Goal: Task Accomplishment & Management: Manage account settings

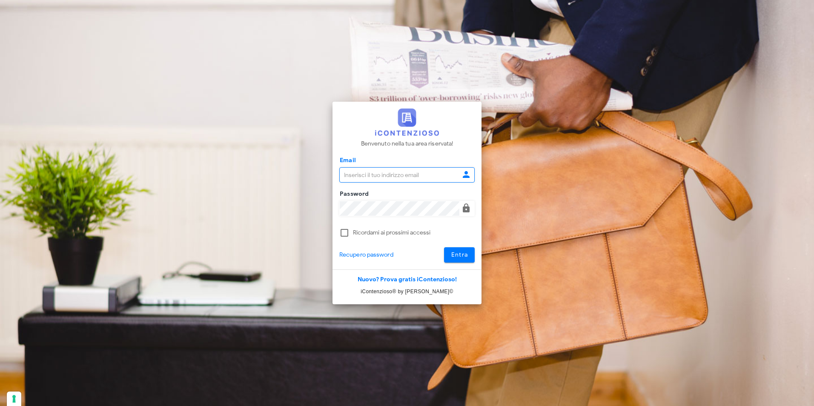
click at [370, 177] on input "Email" at bounding box center [400, 175] width 120 height 14
click at [440, 353] on div "Benvenuto nella tua area riservata! Email Password Ricordami ai prossimi access…" at bounding box center [407, 203] width 409 height 406
click at [444, 177] on input "Email" at bounding box center [400, 175] width 120 height 14
paste input "studio@csbassociati.it"
type input "studio@csbassociati.it"
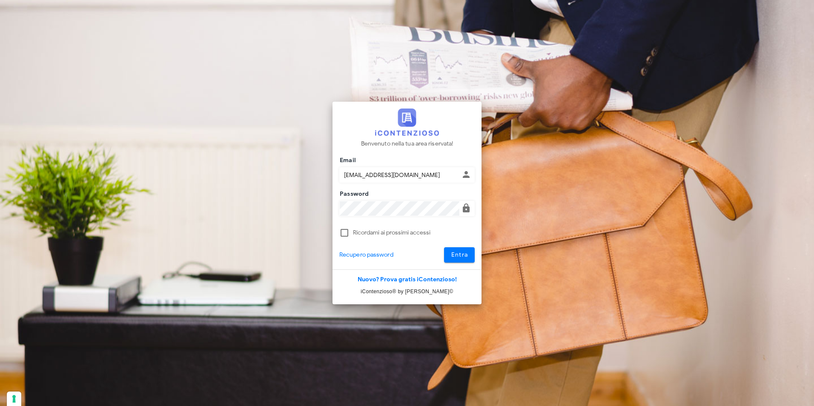
click at [248, 395] on div "Benvenuto nella tua area riservata! Email studio@csbassociati.it Password Ricor…" at bounding box center [407, 203] width 409 height 406
click at [463, 256] on span "Entra" at bounding box center [459, 254] width 17 height 7
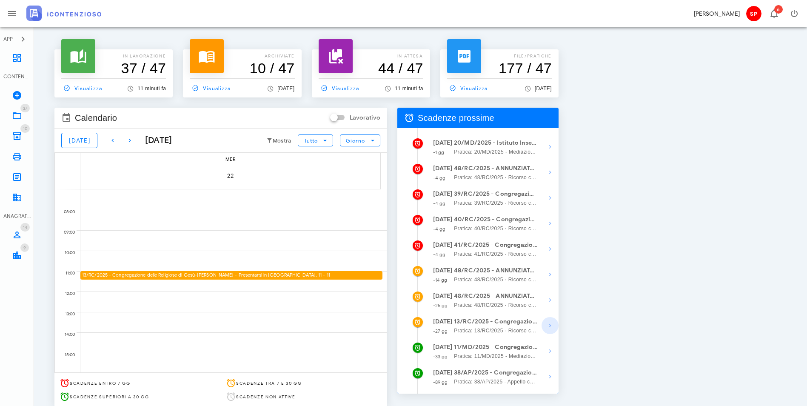
click at [555, 325] on icon "button" at bounding box center [550, 325] width 10 height 10
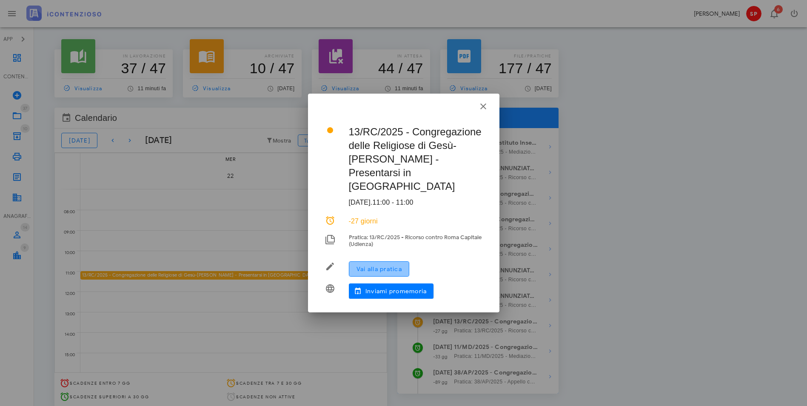
click at [381, 266] on span "Vai alla pratica" at bounding box center [379, 269] width 46 height 7
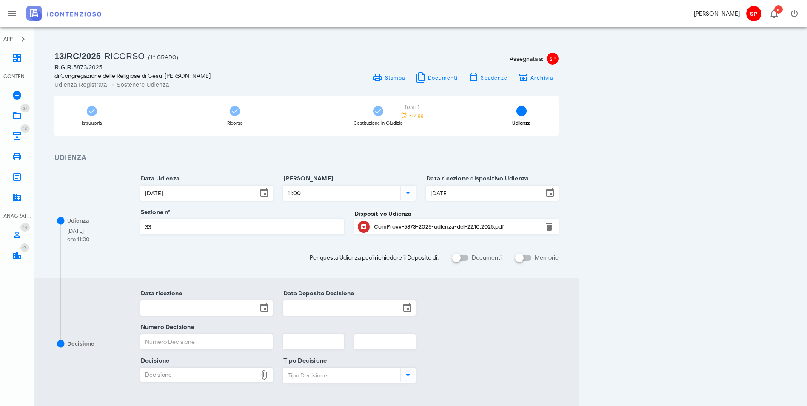
scroll to position [43, 0]
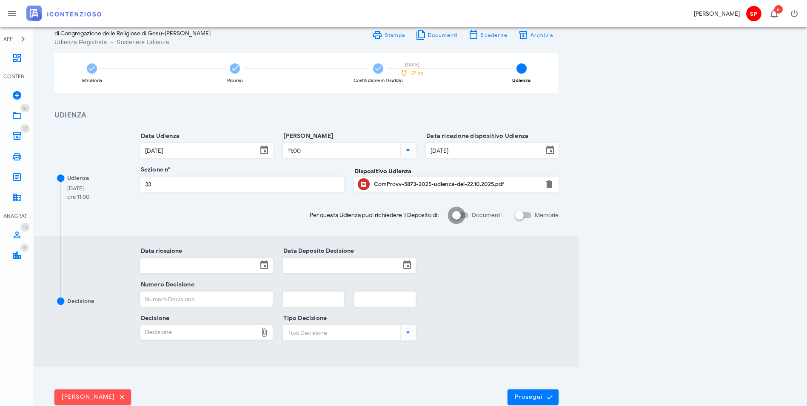
click at [464, 217] on div at bounding box center [456, 215] width 14 height 14
checkbox input "true"
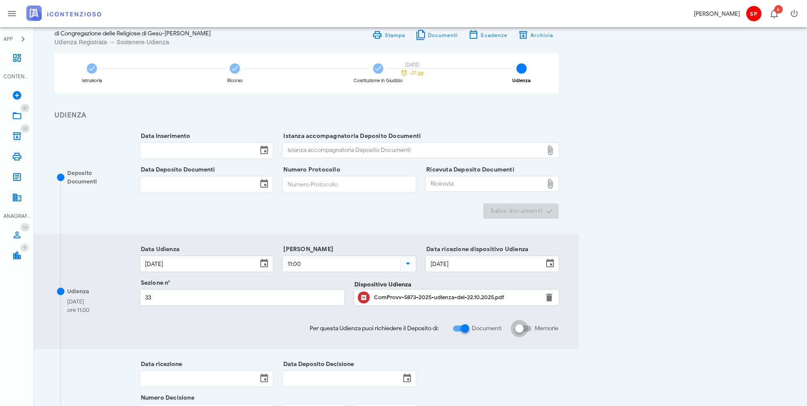
click at [527, 331] on div at bounding box center [519, 328] width 14 height 14
checkbox input "true"
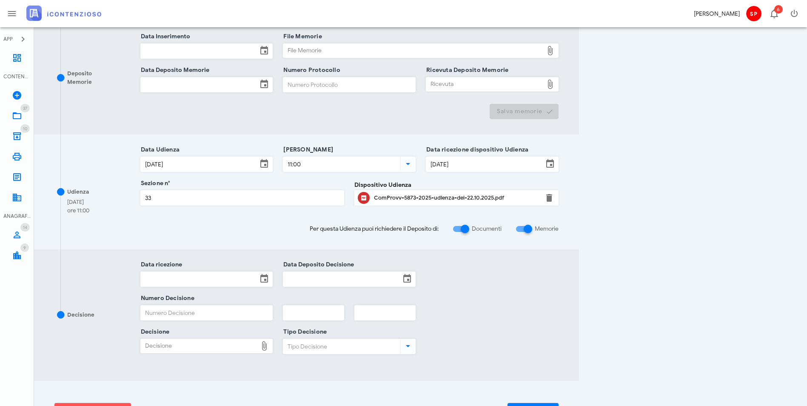
scroll to position [317, 0]
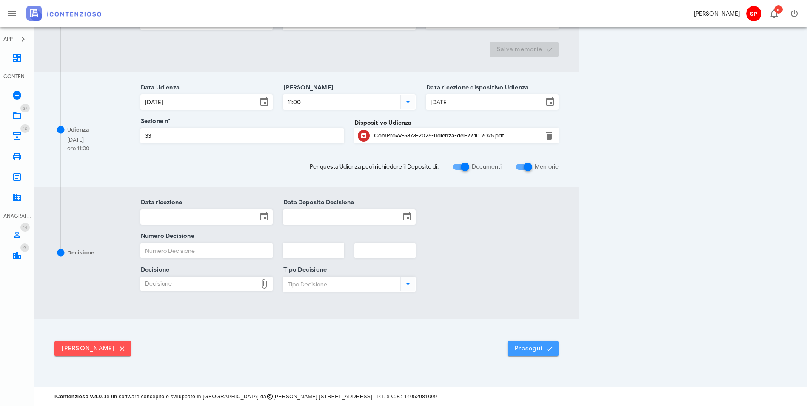
click at [559, 341] on button "Prosegui" at bounding box center [533, 348] width 51 height 15
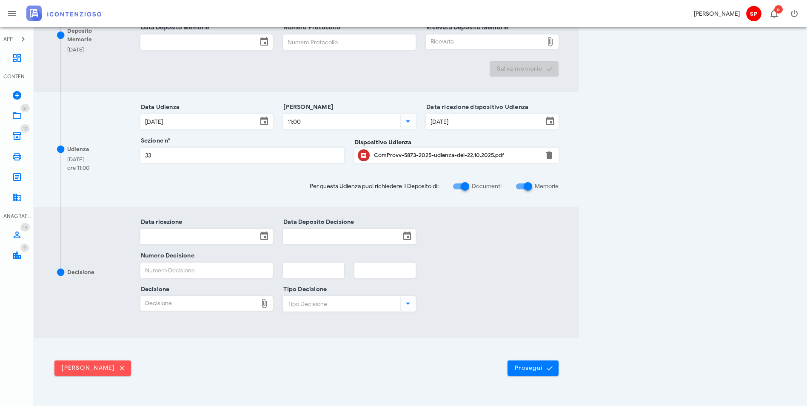
scroll to position [0, 0]
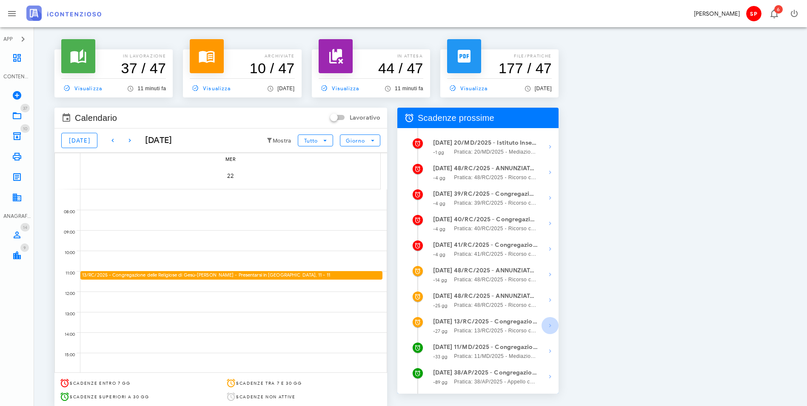
click at [555, 327] on icon "button" at bounding box center [550, 325] width 10 height 10
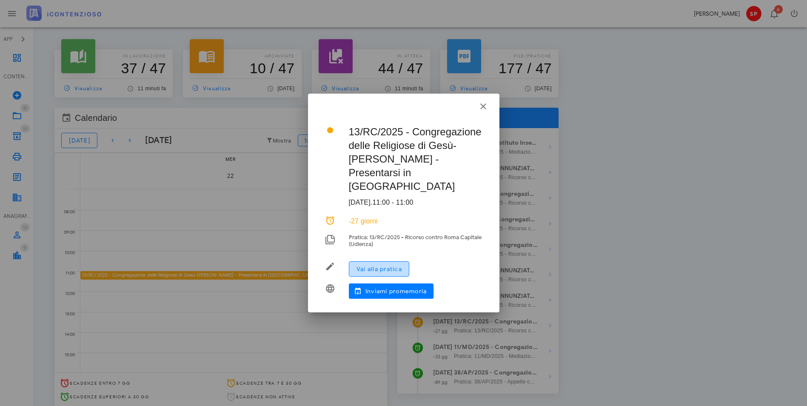
click at [380, 266] on span "Vai alla pratica" at bounding box center [379, 269] width 46 height 7
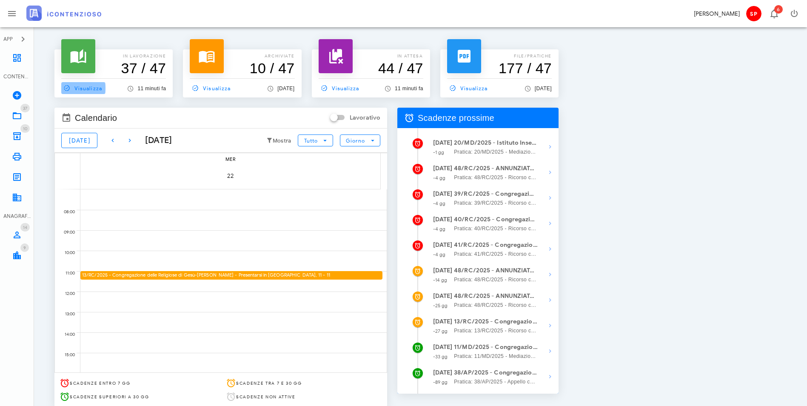
click at [80, 90] on span "Visualizza" at bounding box center [81, 88] width 41 height 8
click at [555, 199] on icon "button" at bounding box center [550, 198] width 10 height 10
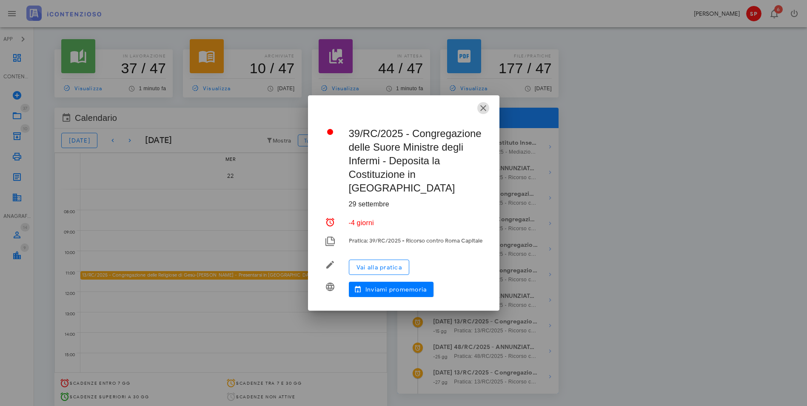
click at [481, 112] on icon "button" at bounding box center [483, 108] width 10 height 10
